Goal: Find contact information: Find contact information

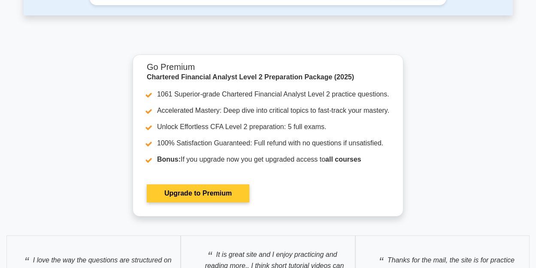
scroll to position [1688, 0]
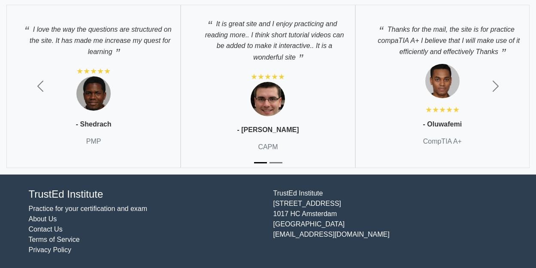
click at [44, 227] on link "Contact Us" at bounding box center [46, 229] width 34 height 7
drag, startPoint x: 44, startPoint y: 227, endPoint x: 212, endPoint y: 203, distance: 169.8
click at [45, 227] on link "Contact Us" at bounding box center [46, 229] width 34 height 7
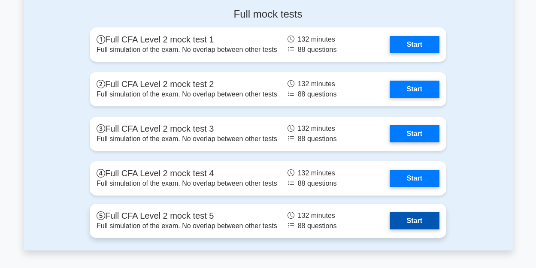
scroll to position [1174, 0]
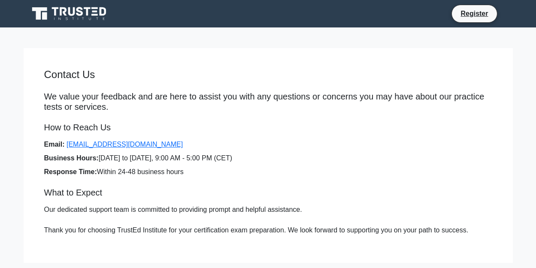
scroll to position [110, 0]
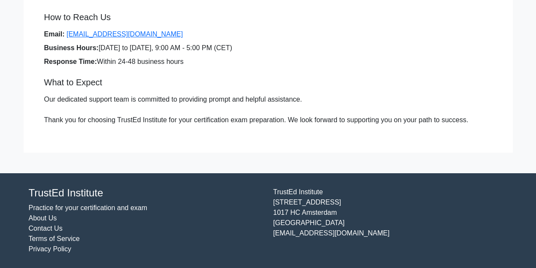
click at [38, 240] on link "Terms of Service" at bounding box center [54, 238] width 51 height 7
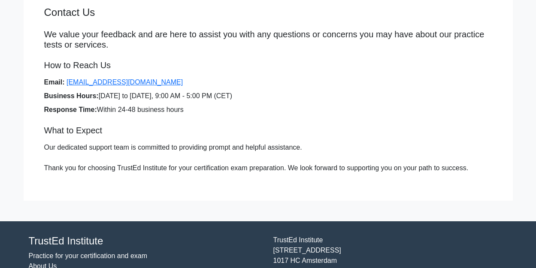
scroll to position [0, 0]
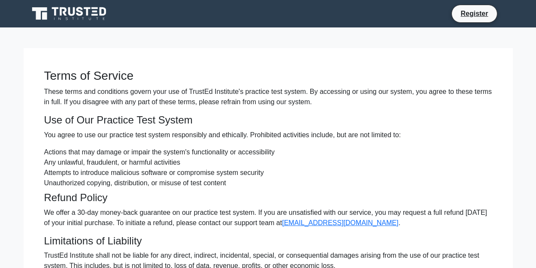
click at [62, 16] on icon at bounding box center [70, 14] width 82 height 16
drag, startPoint x: 62, startPoint y: 16, endPoint x: 160, endPoint y: 165, distance: 178.5
click at [62, 16] on icon at bounding box center [70, 14] width 82 height 16
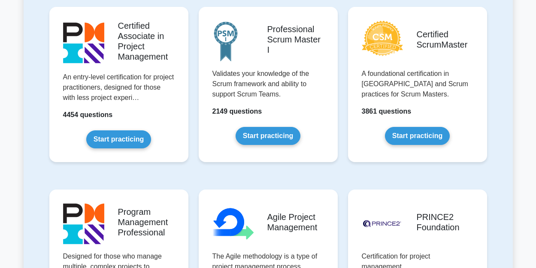
scroll to position [515, 0]
